Goal: Book appointment/travel/reservation

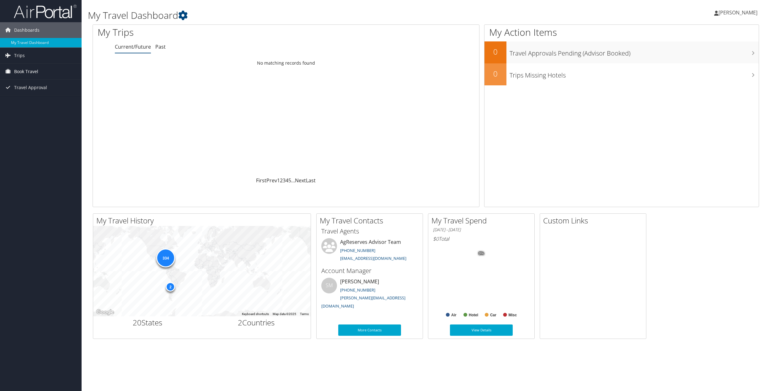
click at [29, 71] on span "Book Travel" at bounding box center [26, 72] width 24 height 16
click at [34, 105] on link "Book/Manage Online Trips" at bounding box center [41, 102] width 82 height 9
